Goal: Navigation & Orientation: Find specific page/section

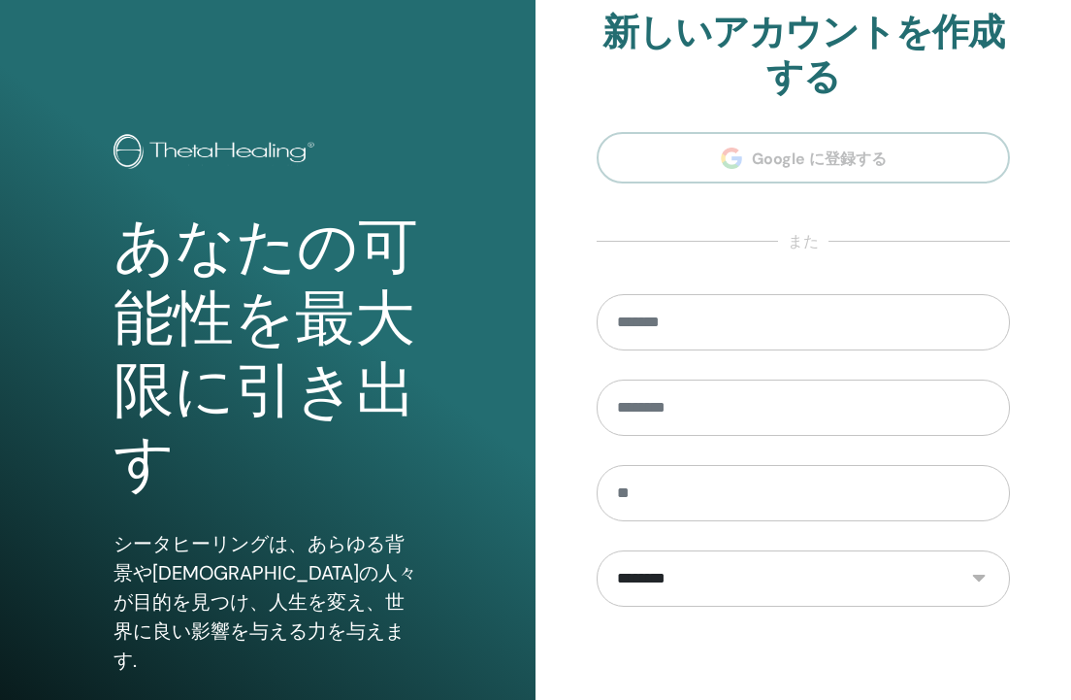
scroll to position [232, 0]
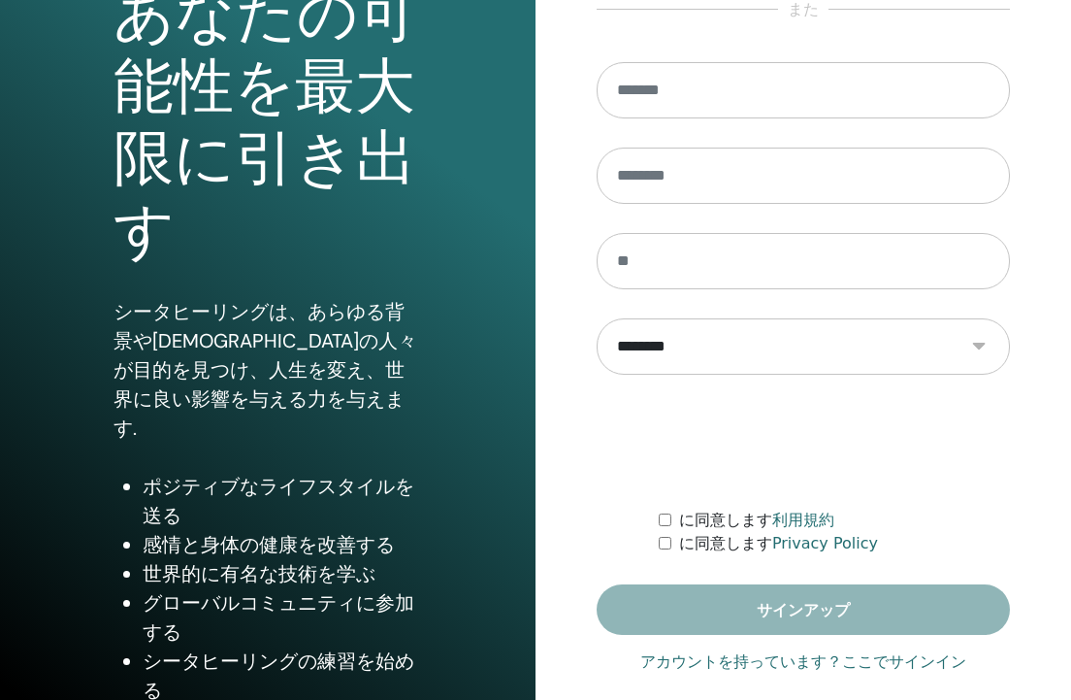
click at [781, 656] on link "アカウントを持っています？ここでサインイン" at bounding box center [803, 661] width 326 height 23
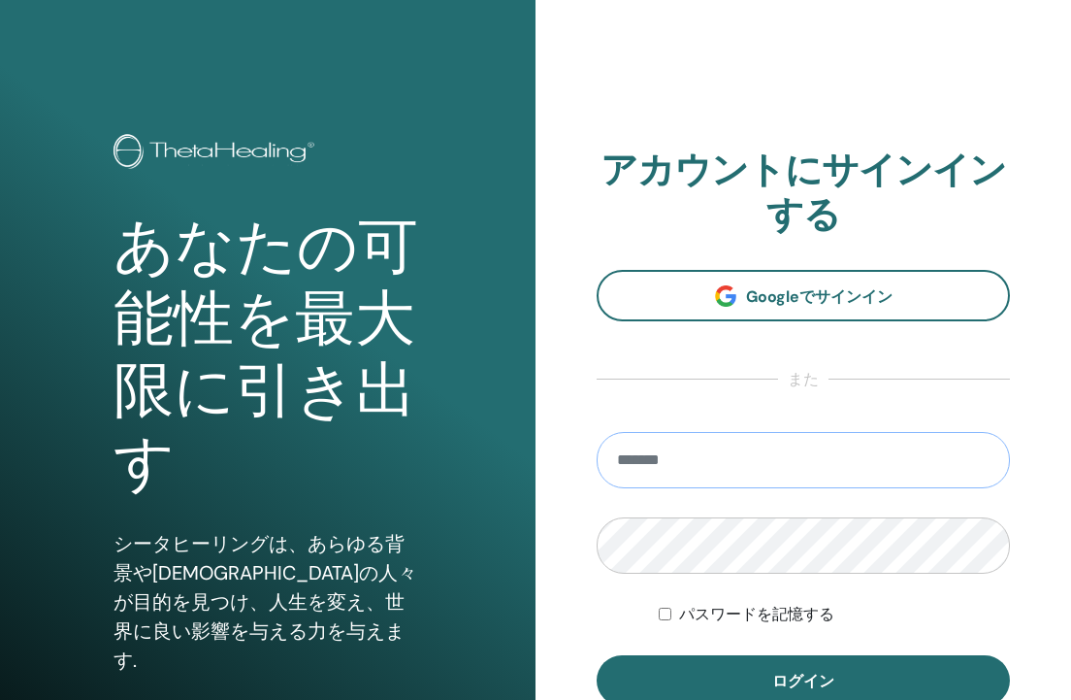
click at [743, 470] on input "email" at bounding box center [803, 460] width 413 height 56
type input "**********"
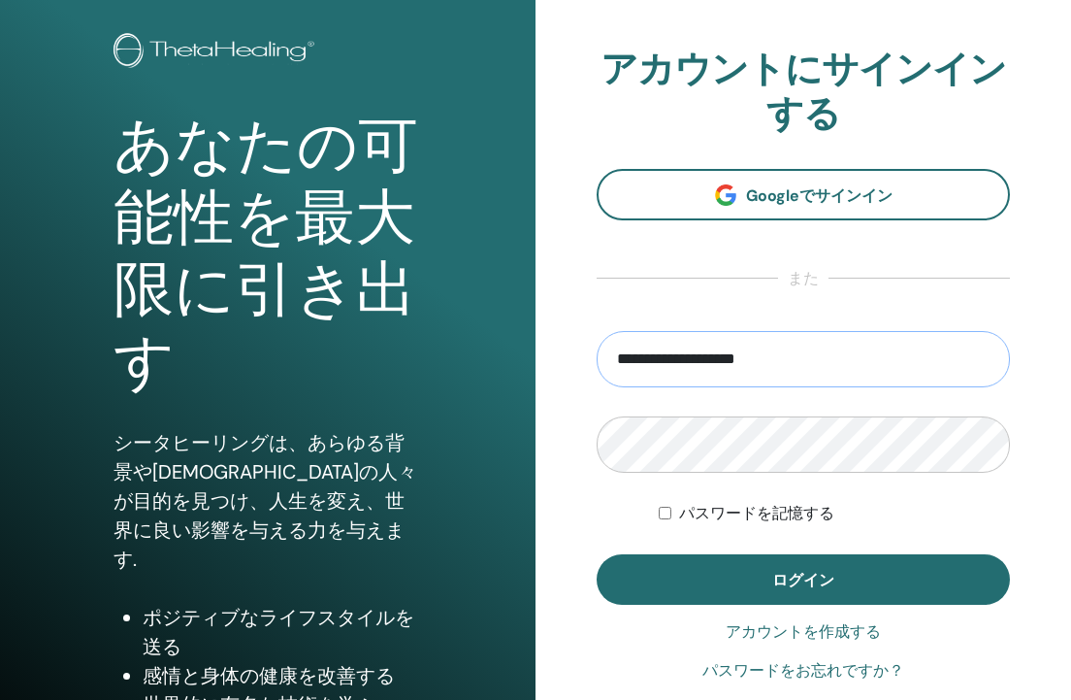
scroll to position [123, 0]
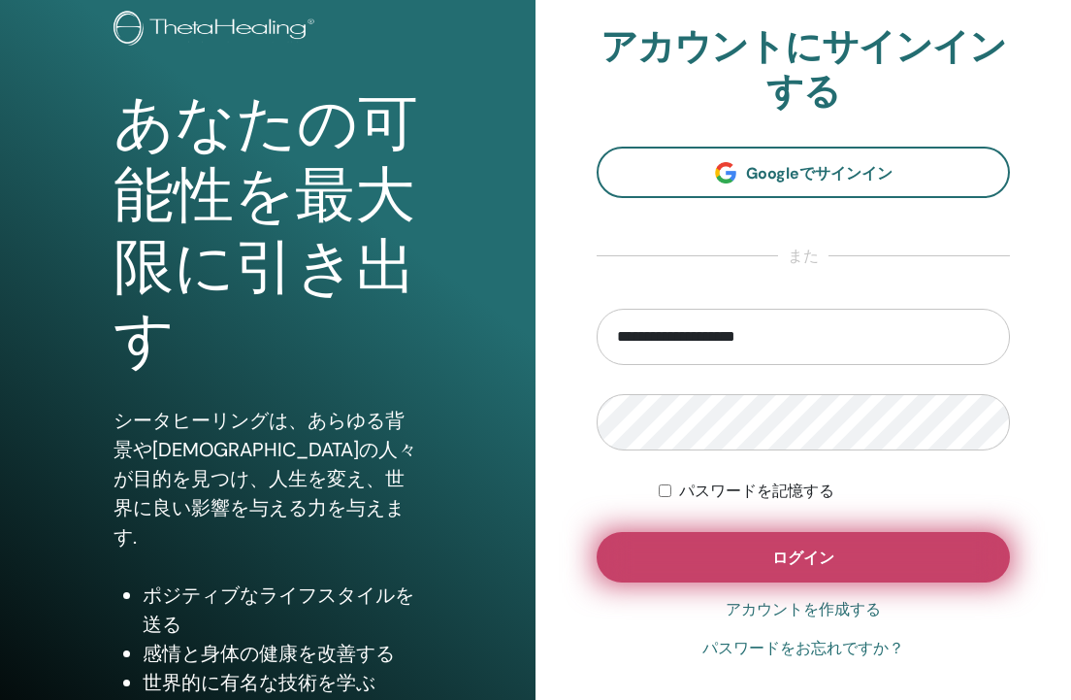
click at [734, 547] on button "ログイン" at bounding box center [803, 557] width 413 height 50
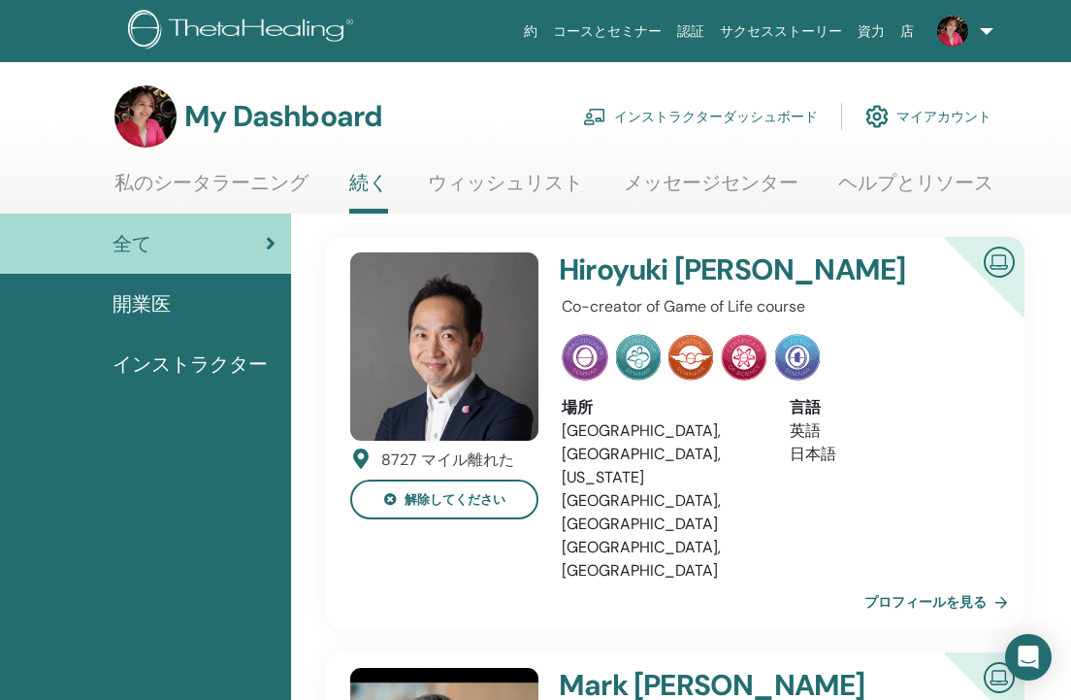
click at [722, 124] on link "インストラクターダッシュボード" at bounding box center [700, 116] width 235 height 43
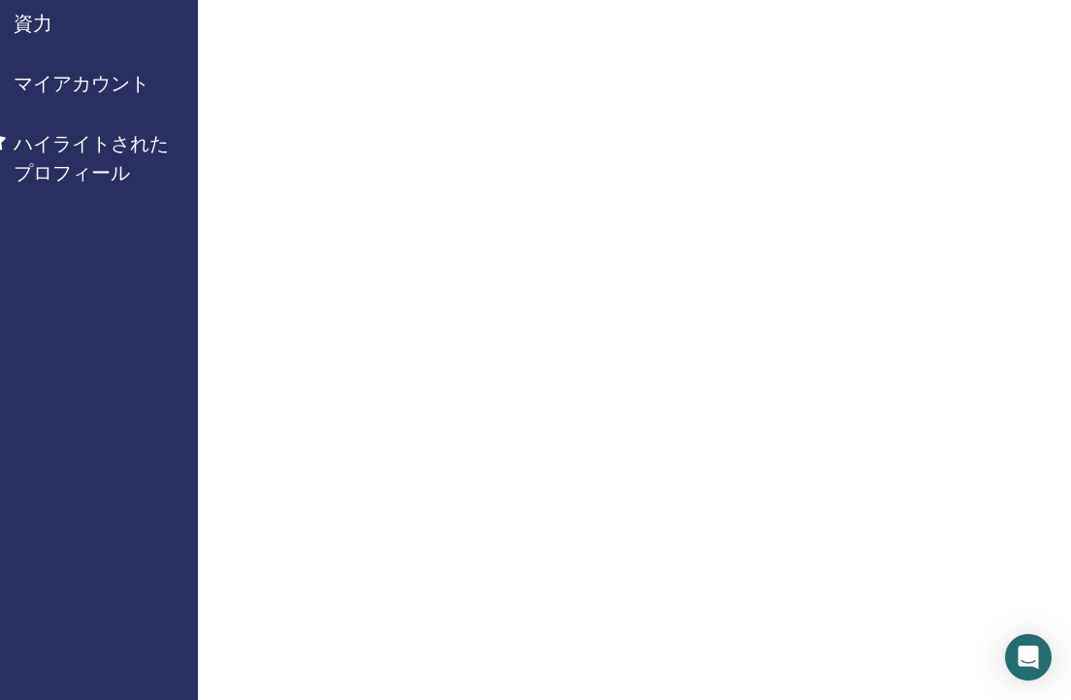
scroll to position [0, 113]
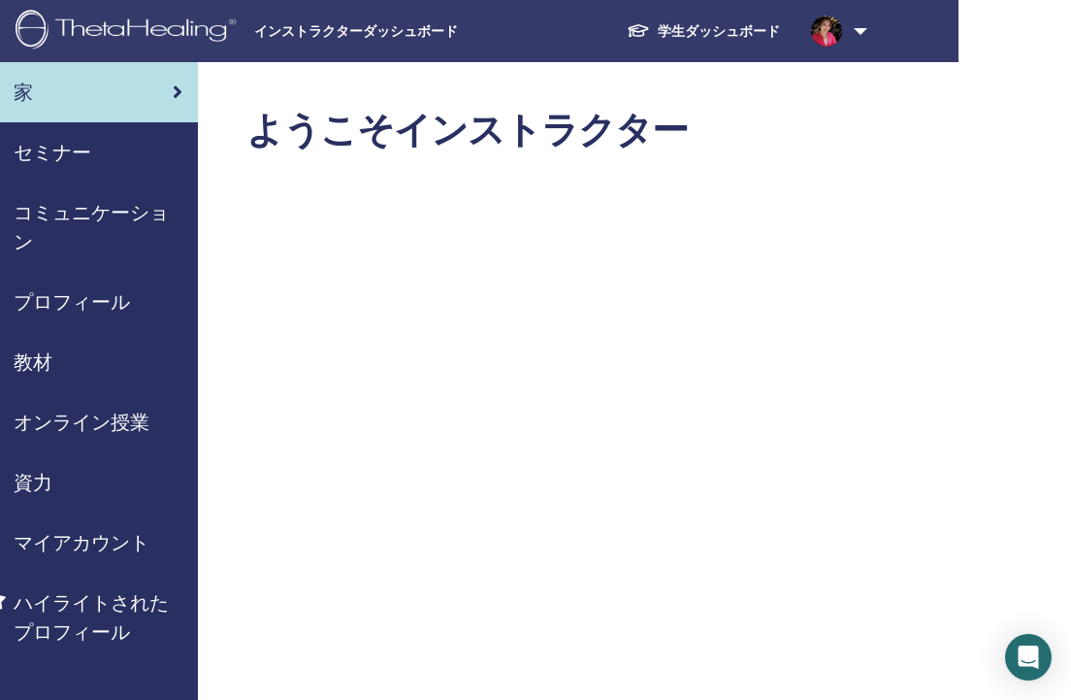
click at [833, 34] on img at bounding box center [826, 31] width 31 height 31
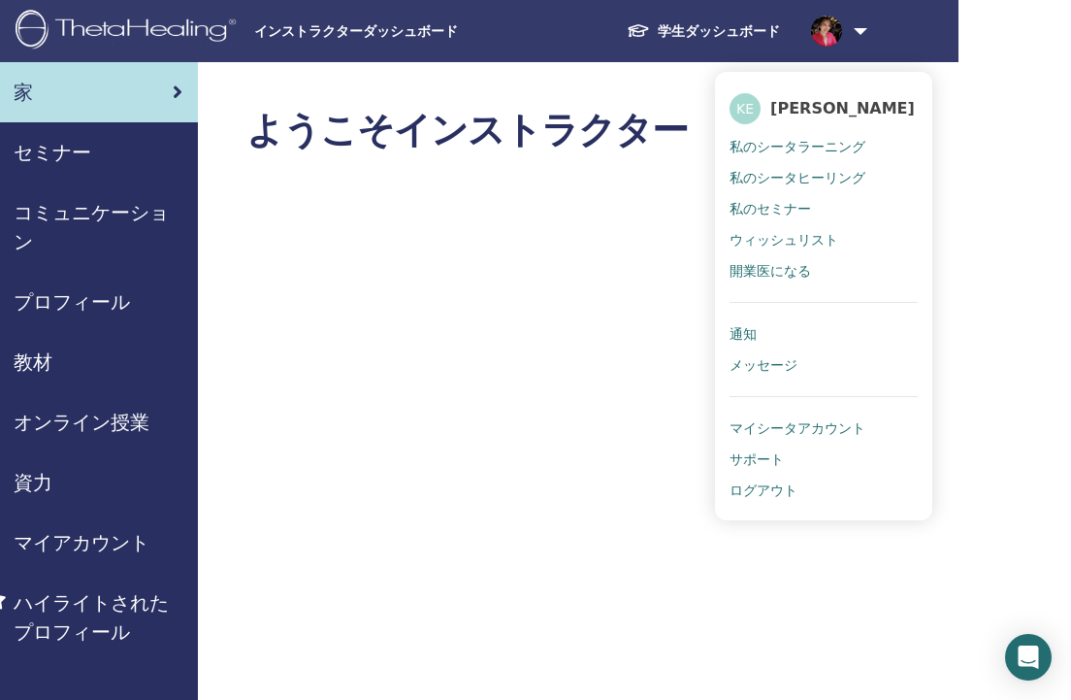
click at [792, 177] on span "私のシータヒーリング" at bounding box center [798, 177] width 136 height 17
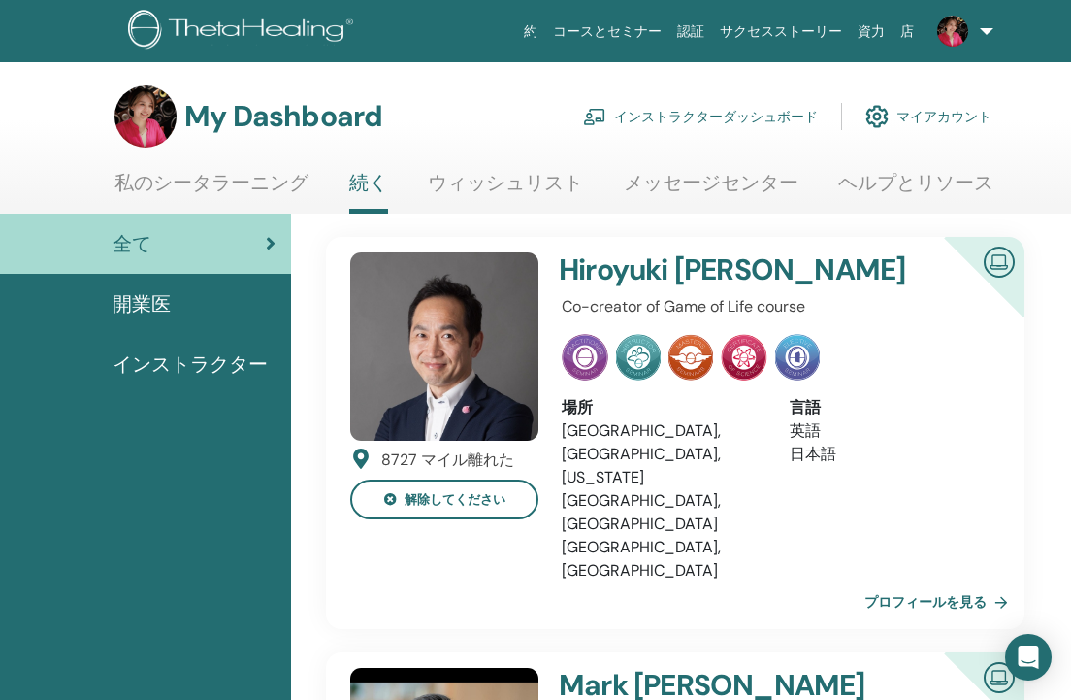
click at [253, 199] on link "私のシータラーニング" at bounding box center [211, 190] width 194 height 38
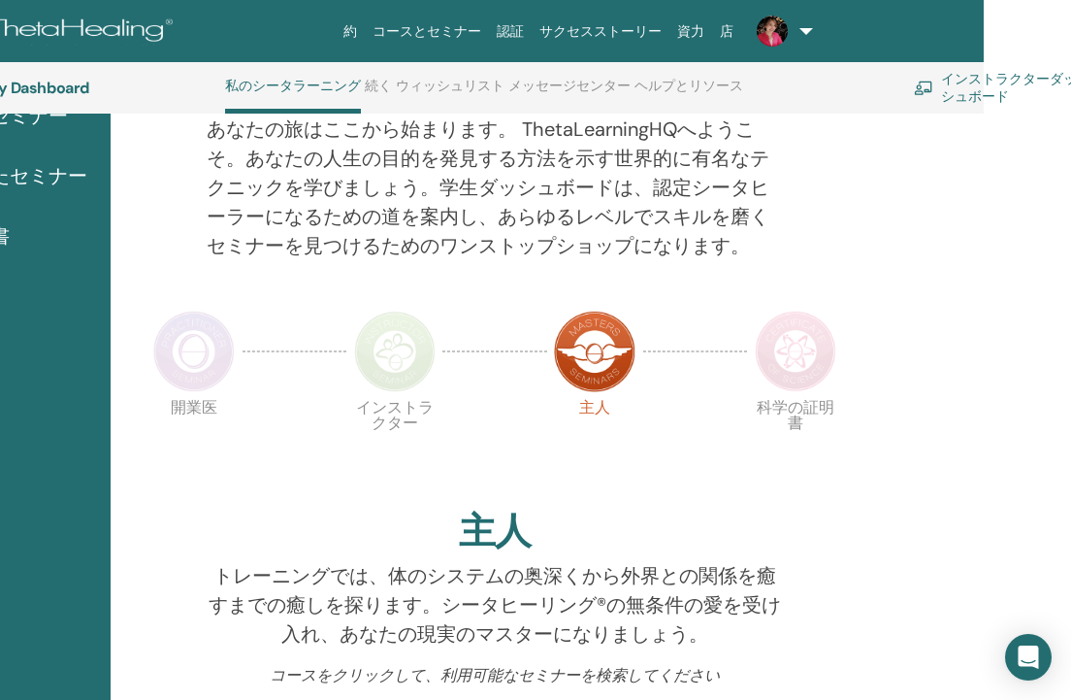
scroll to position [240, 181]
click at [810, 350] on img at bounding box center [795, 351] width 82 height 82
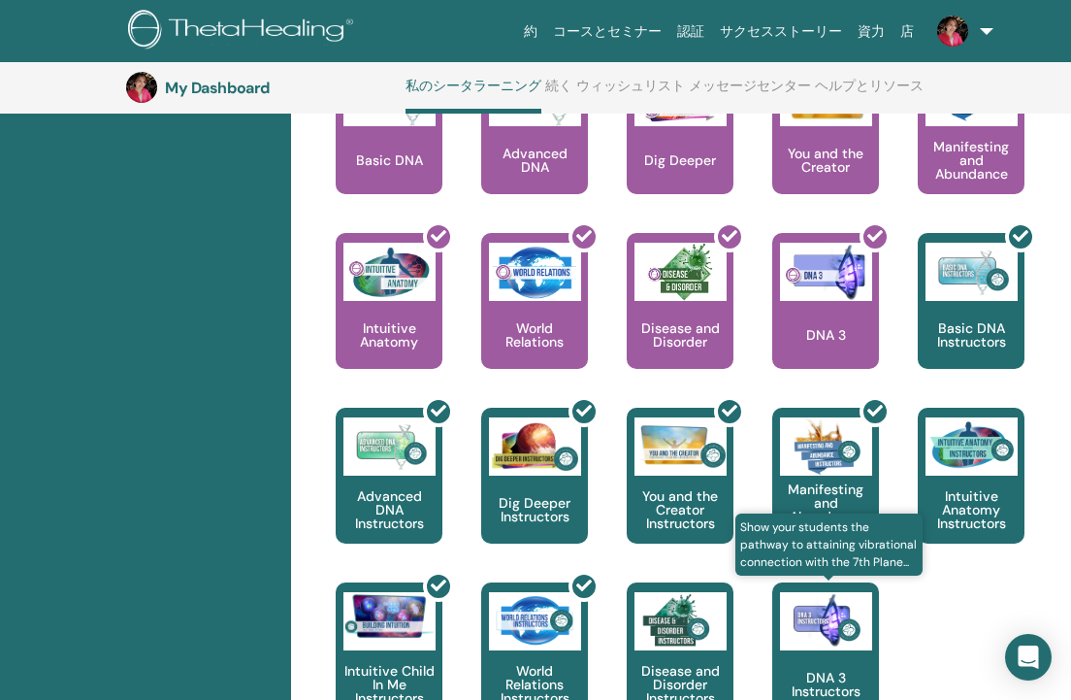
click at [805, 612] on img at bounding box center [826, 621] width 92 height 58
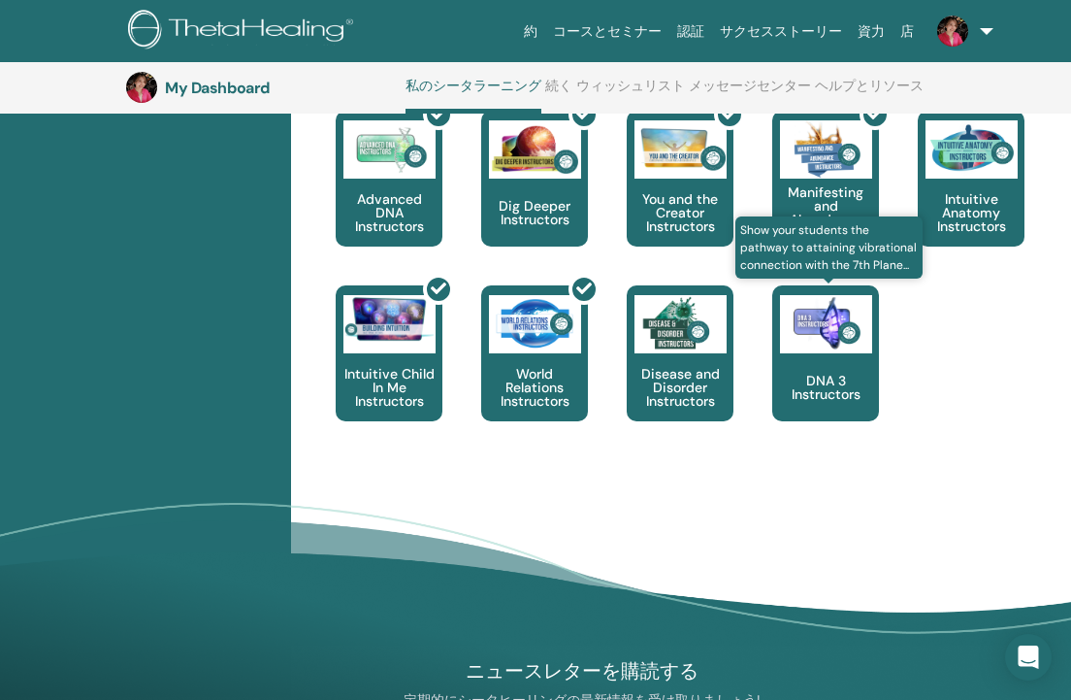
scroll to position [1287, 0]
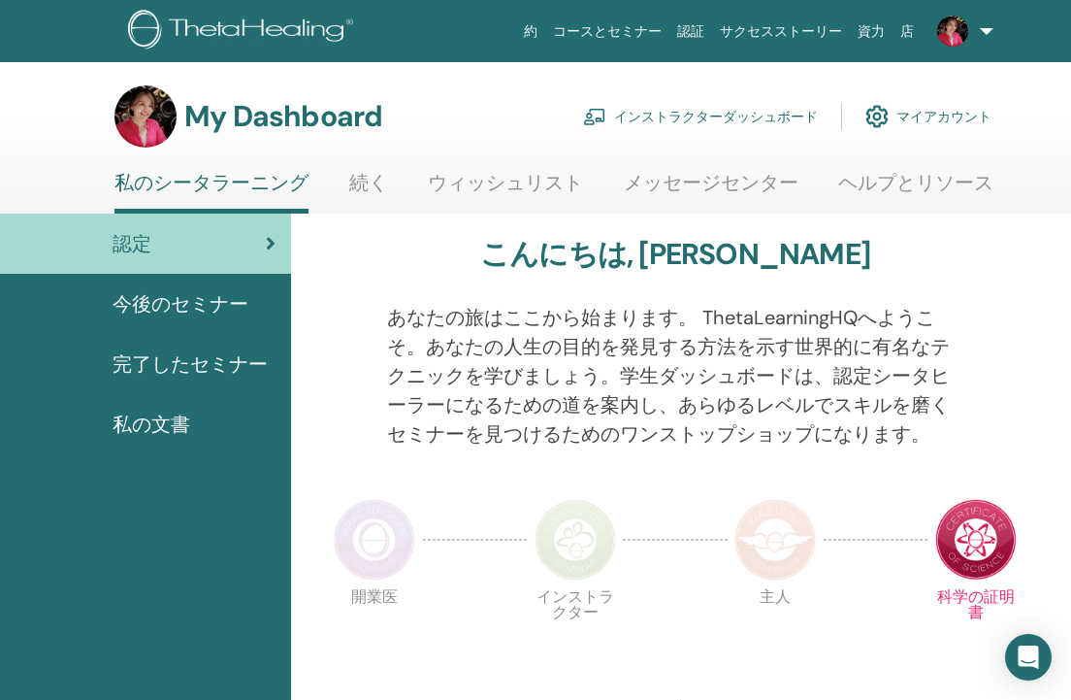
click at [170, 353] on span "完了したセミナー" at bounding box center [190, 363] width 155 height 29
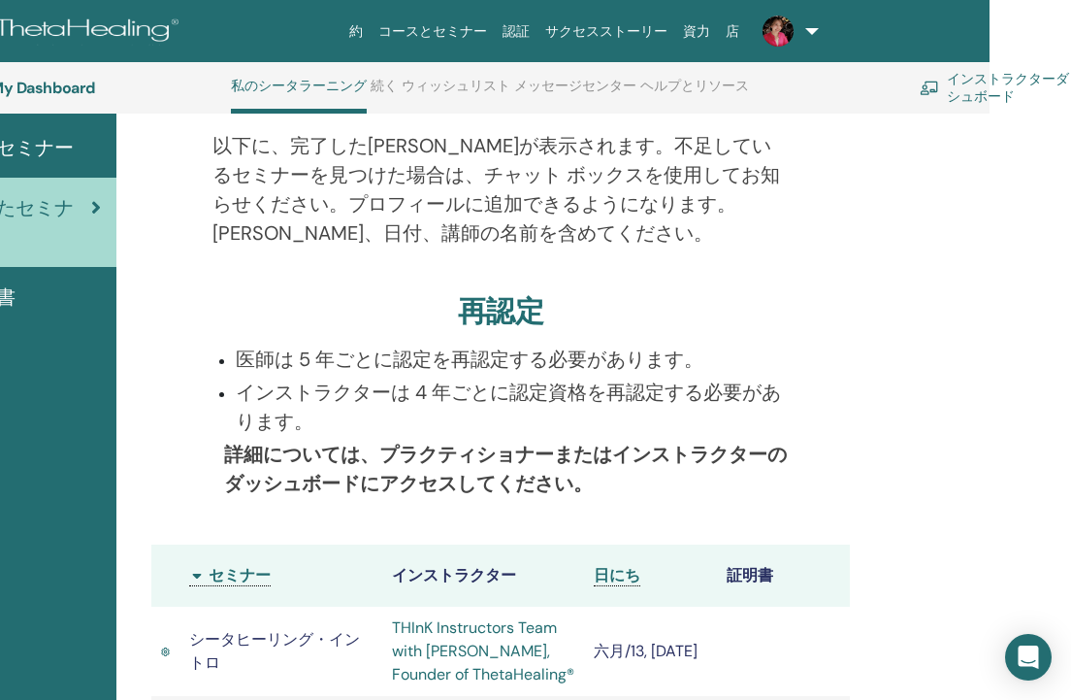
scroll to position [0, 93]
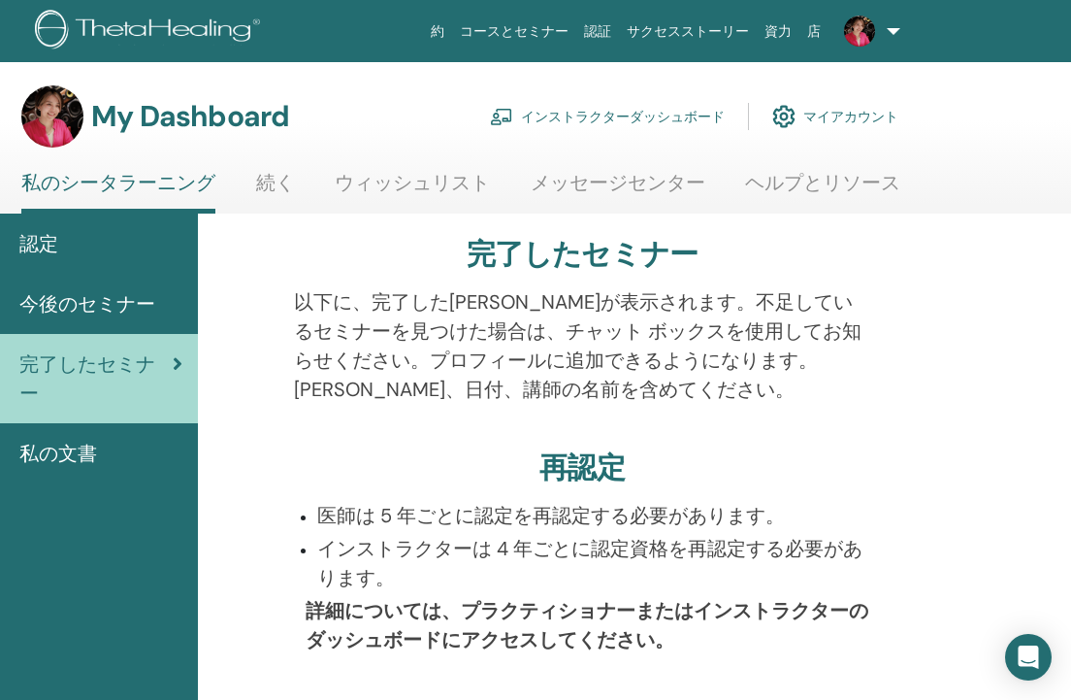
click at [688, 109] on link "インストラクターダッシュボード" at bounding box center [607, 116] width 235 height 43
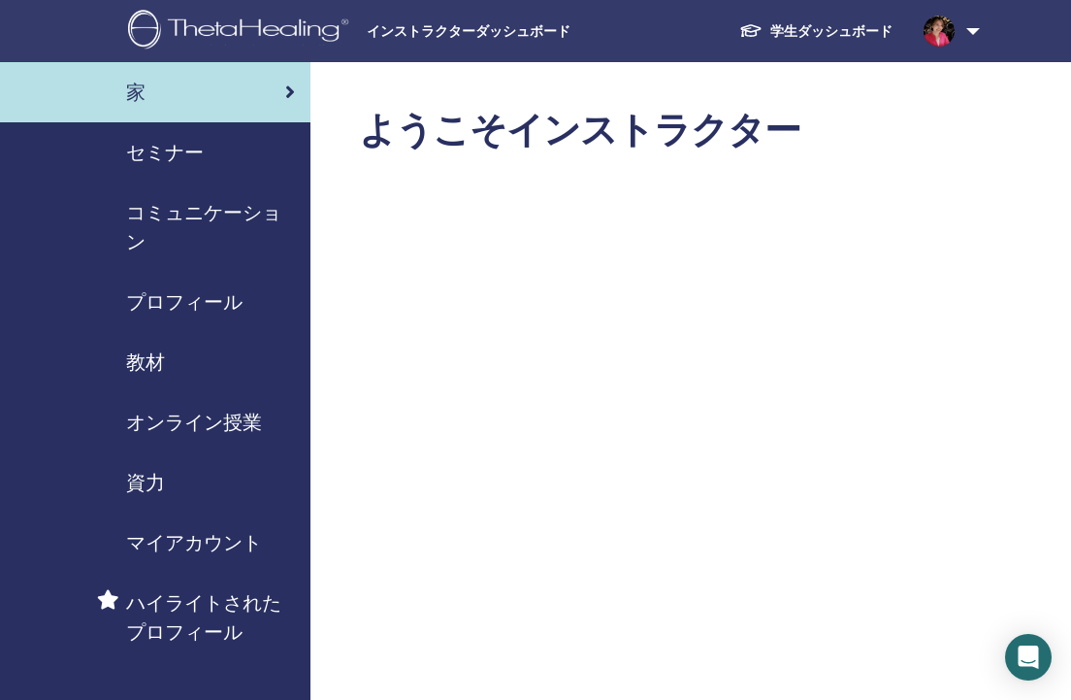
click at [198, 147] on span "セミナー" at bounding box center [165, 152] width 78 height 29
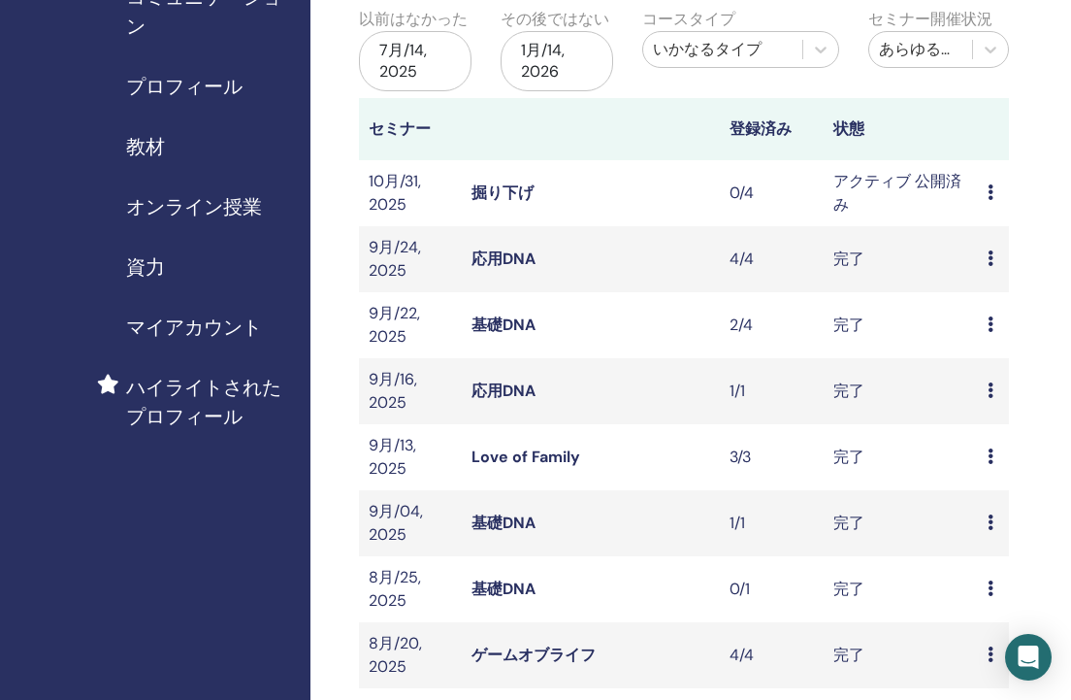
scroll to position [196, 0]
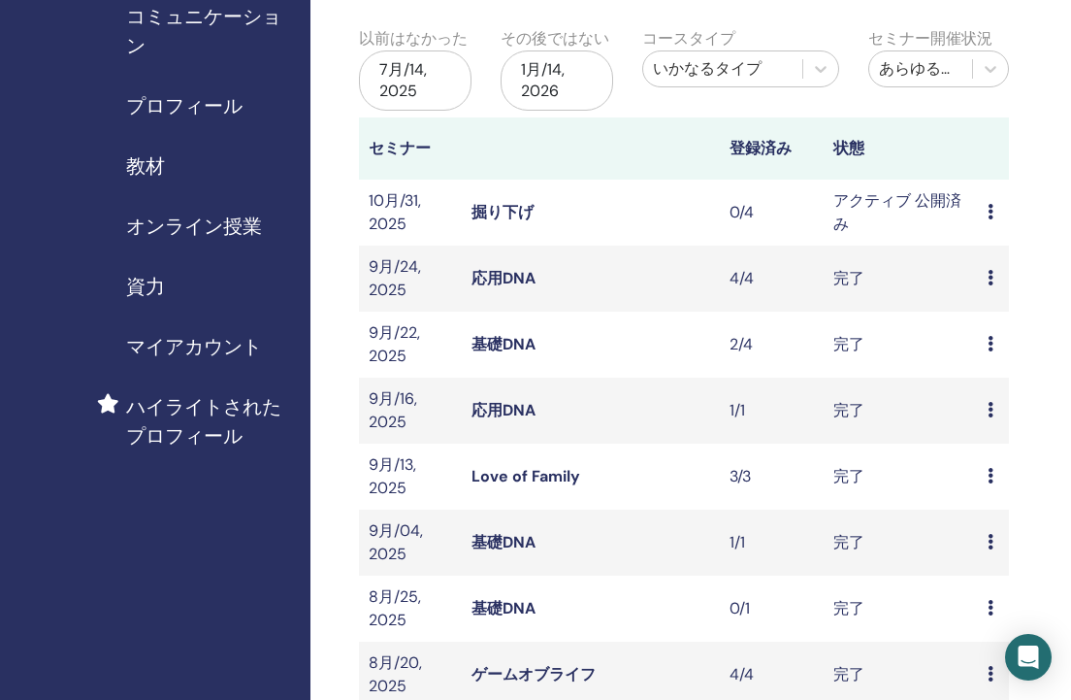
click at [991, 406] on icon at bounding box center [991, 410] width 6 height 16
click at [984, 453] on link "出席者" at bounding box center [995, 451] width 47 height 20
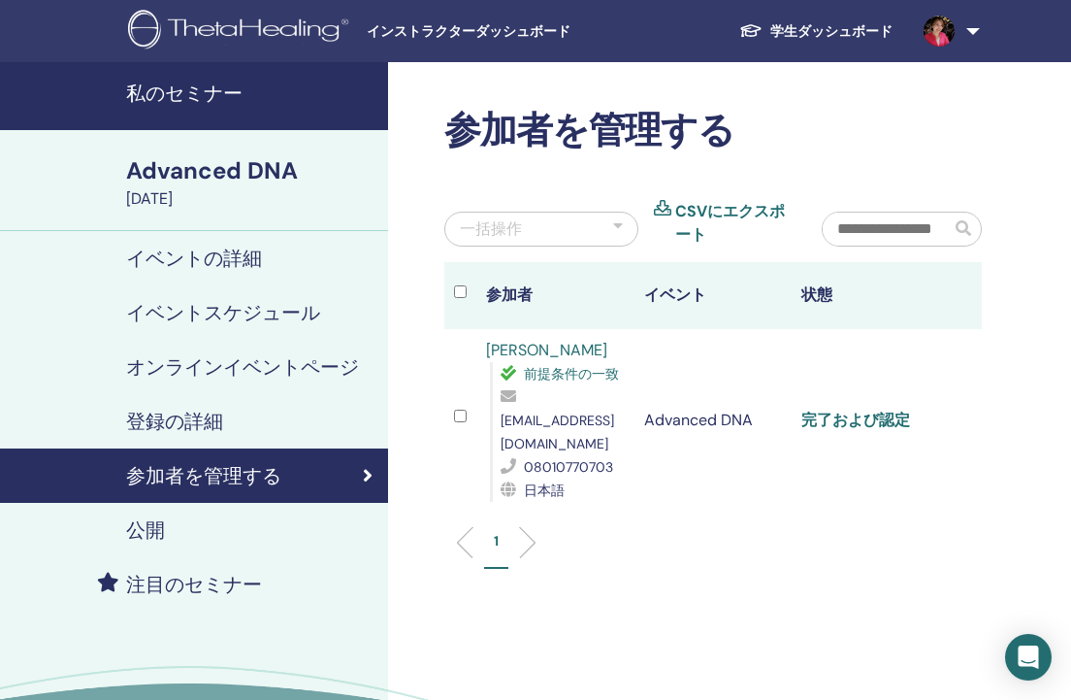
click at [859, 409] on link "完了および認定" at bounding box center [855, 419] width 109 height 20
click at [213, 88] on h4 "私のセミナー" at bounding box center [251, 93] width 250 height 23
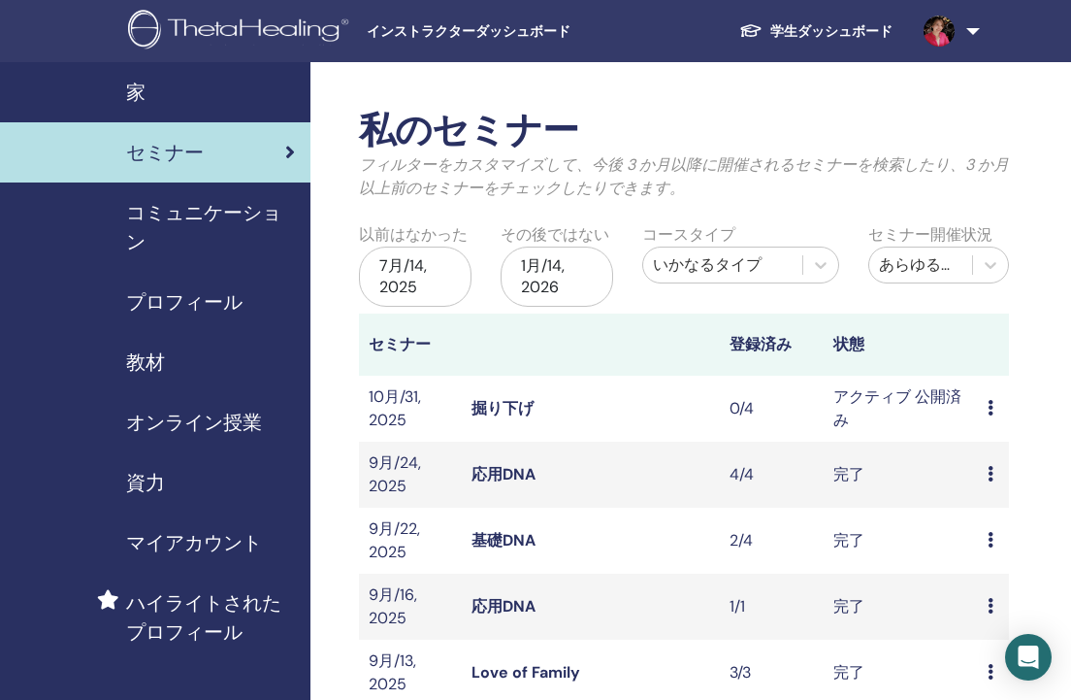
click at [190, 384] on link "教材" at bounding box center [155, 362] width 310 height 60
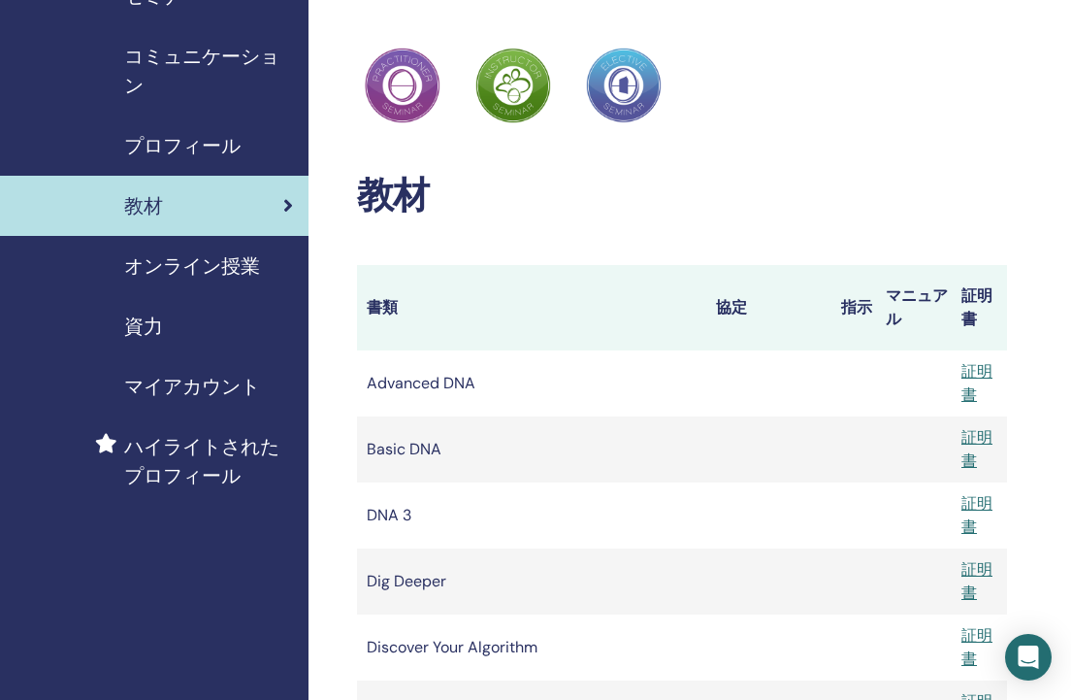
scroll to position [0, 2]
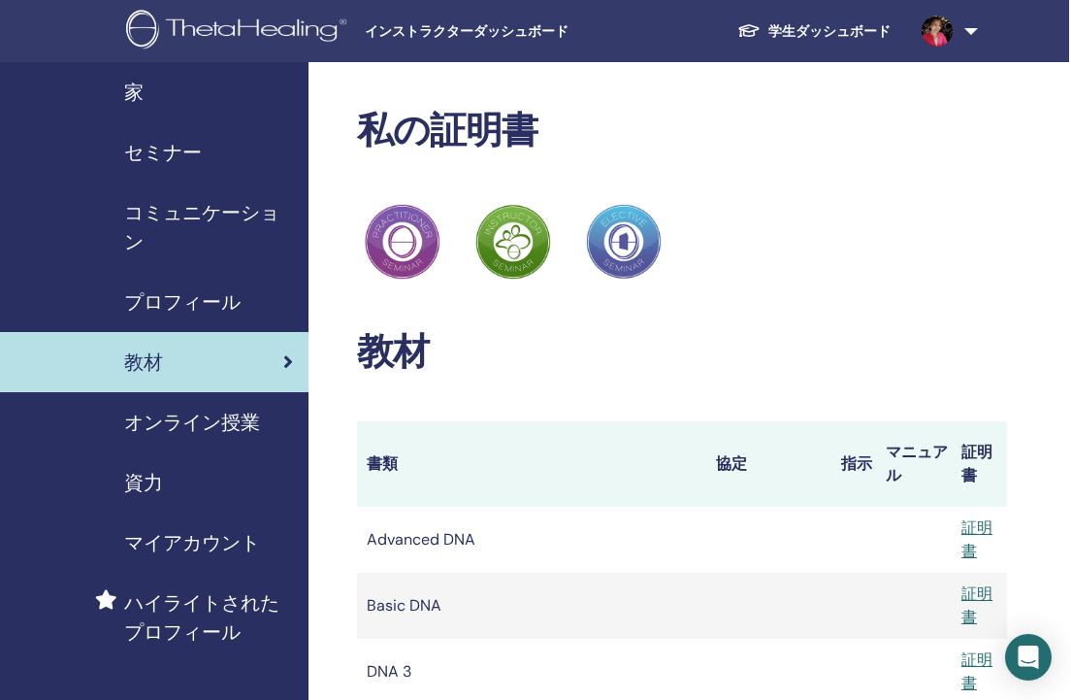
click at [202, 419] on span "オンライン授業" at bounding box center [192, 422] width 136 height 29
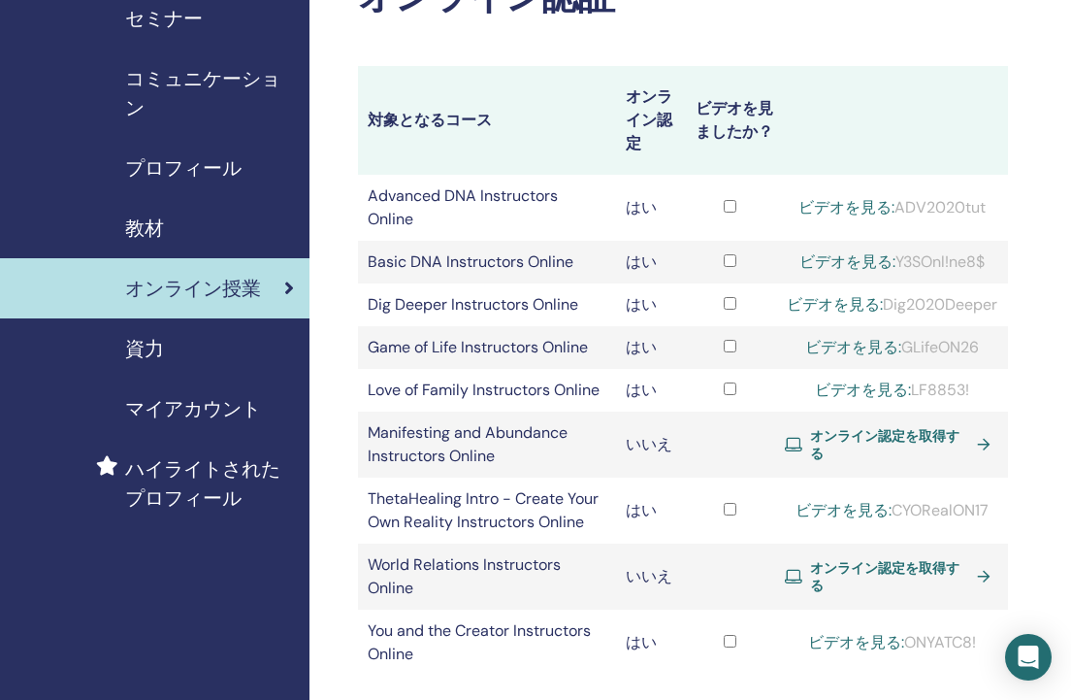
scroll to position [0, 1]
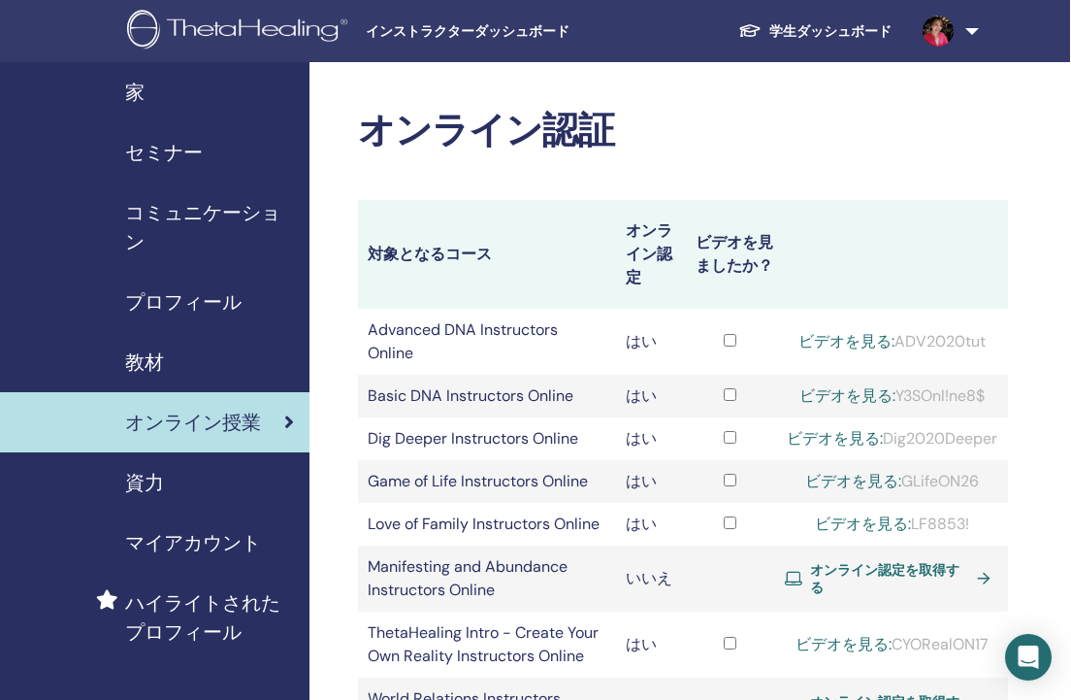
click at [227, 303] on span "プロフィール" at bounding box center [183, 301] width 116 height 29
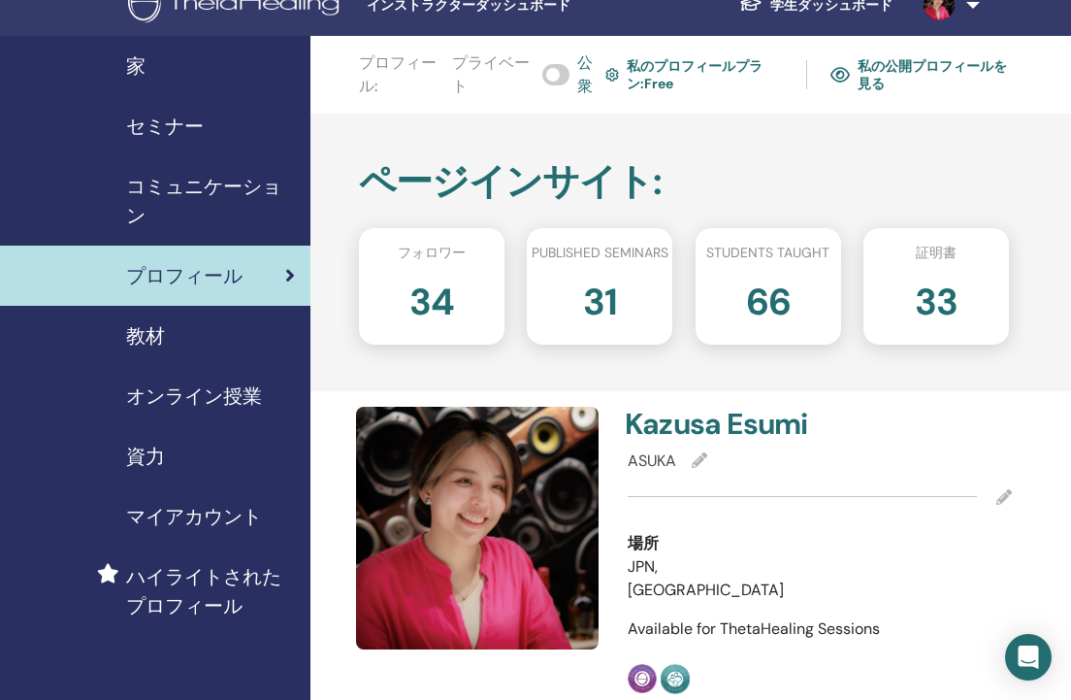
scroll to position [27, 0]
